Goal: Find specific page/section: Find specific page/section

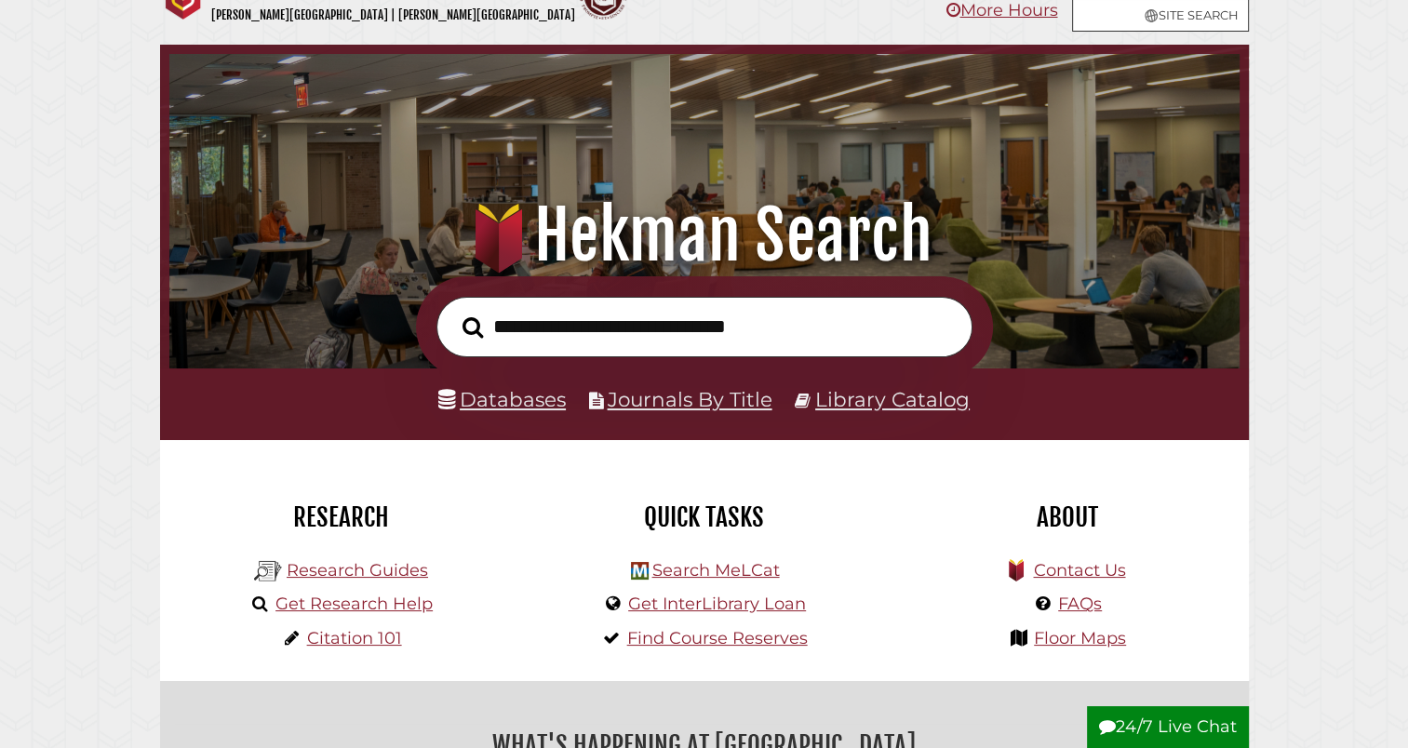
scroll to position [354, 1061]
click at [524, 407] on link "Databases" at bounding box center [501, 399] width 127 height 24
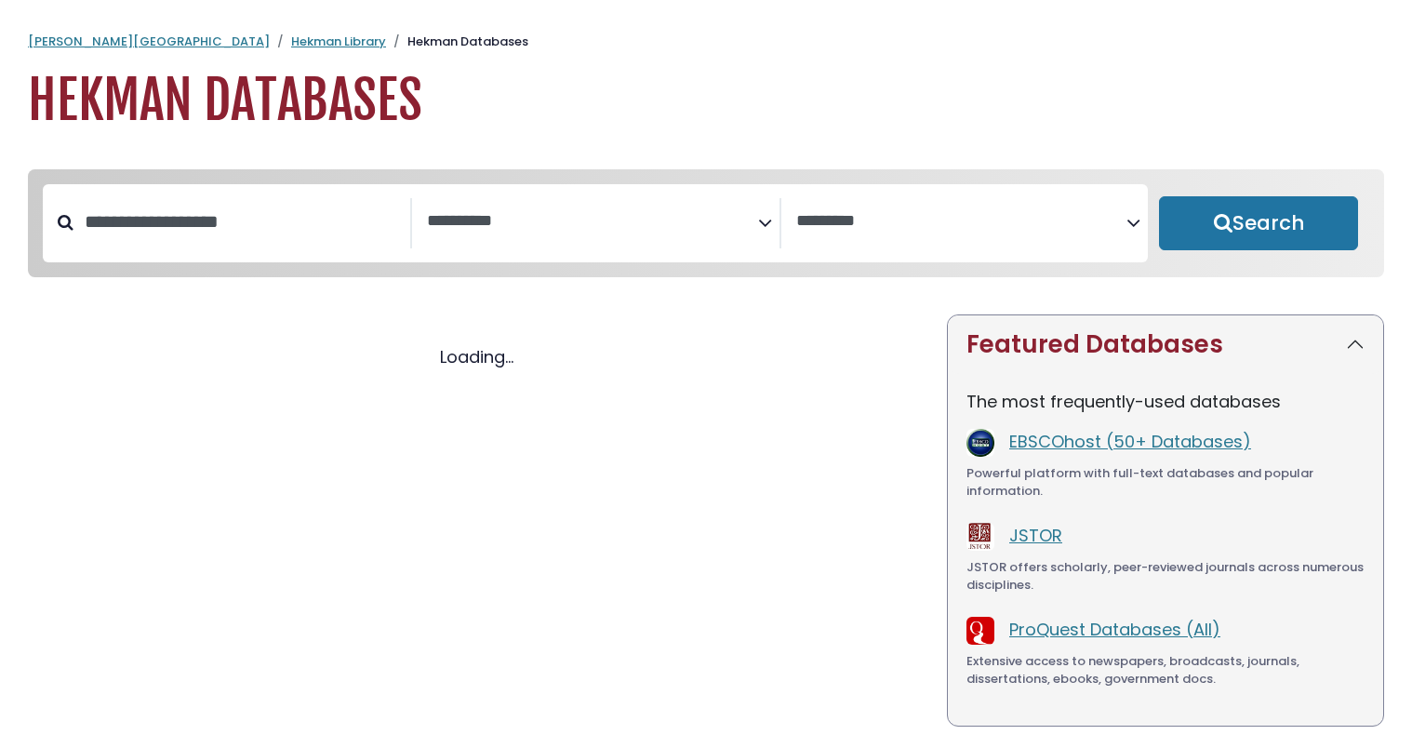
select select "Database Subject Filter"
select select "Database Vendors Filter"
select select "Database Subject Filter"
select select "Database Vendors Filter"
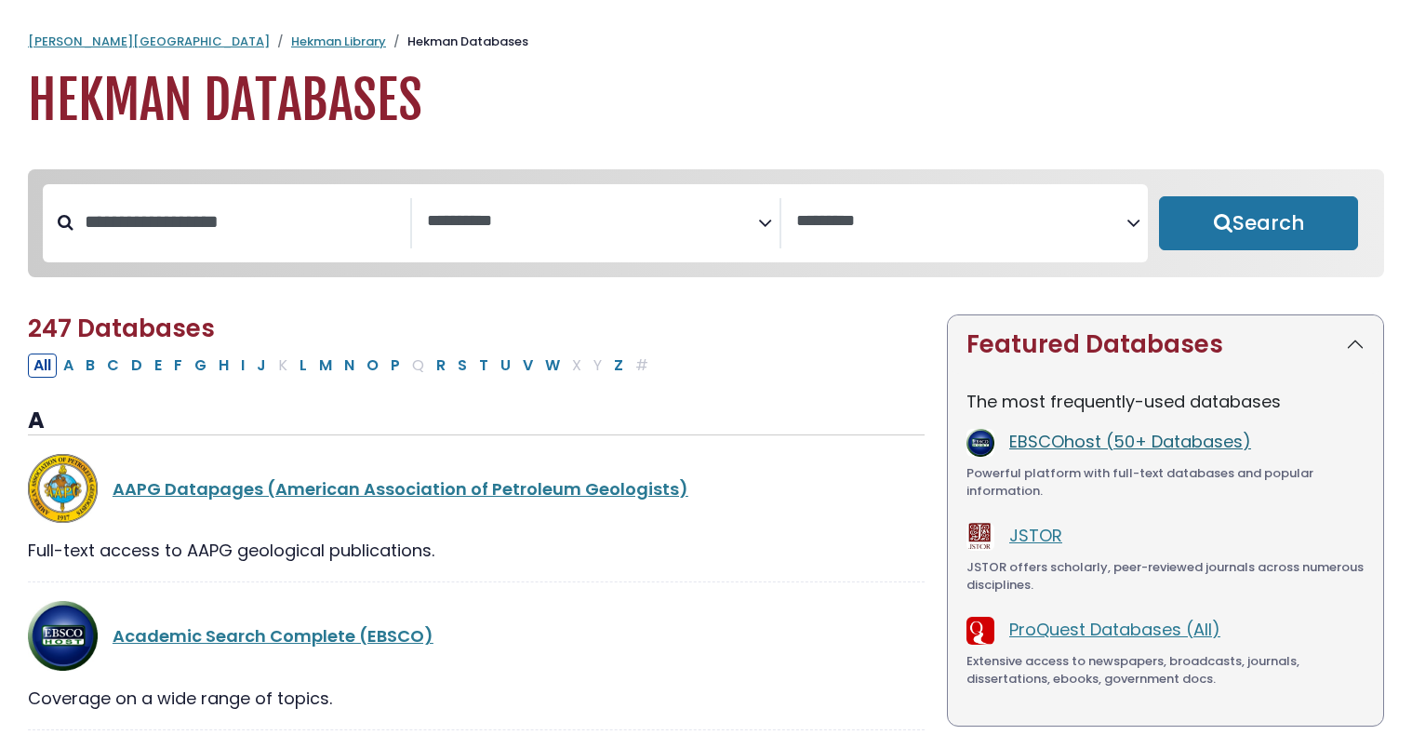
click at [1187, 444] on link "EBSCOhost (50+ Databases)" at bounding box center [1130, 441] width 242 height 23
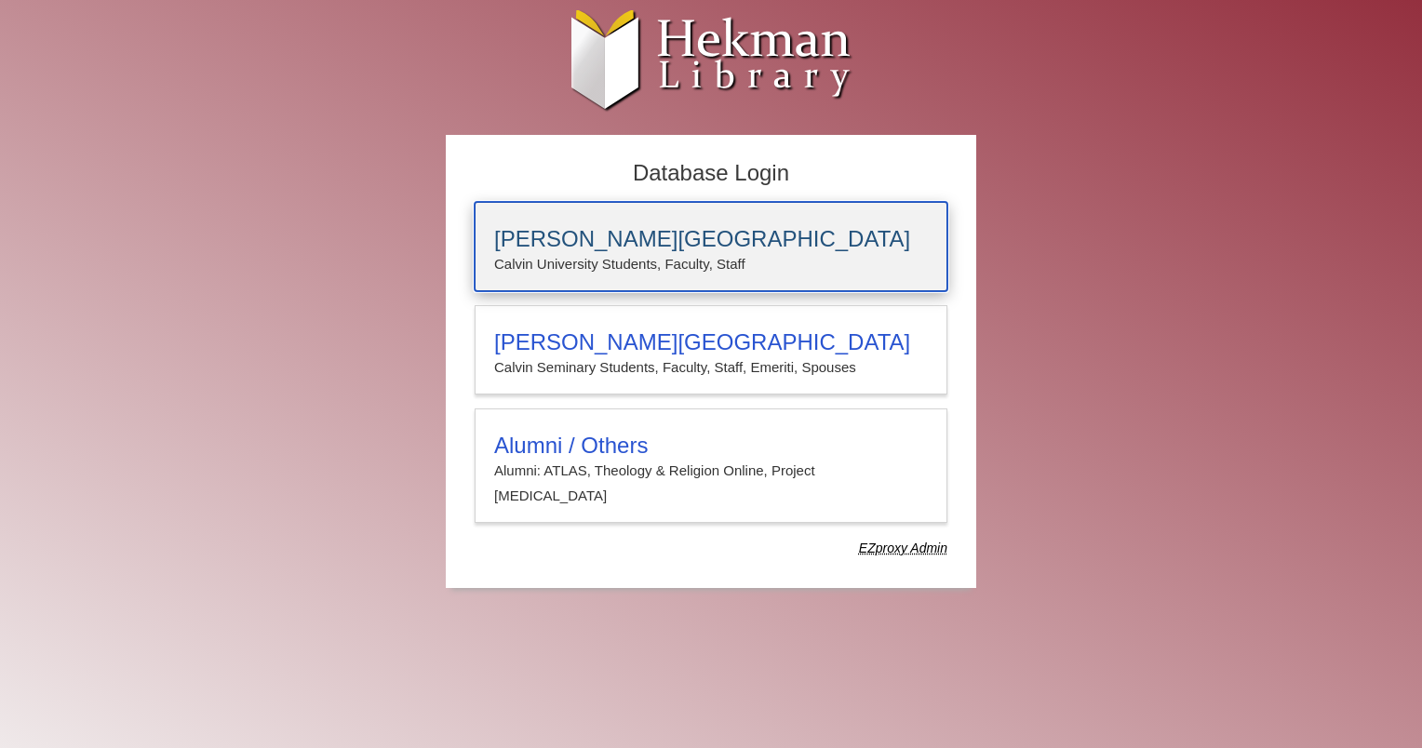
click at [597, 240] on h3 "Calvin University" at bounding box center [711, 239] width 434 height 26
